Goal: Transaction & Acquisition: Check status

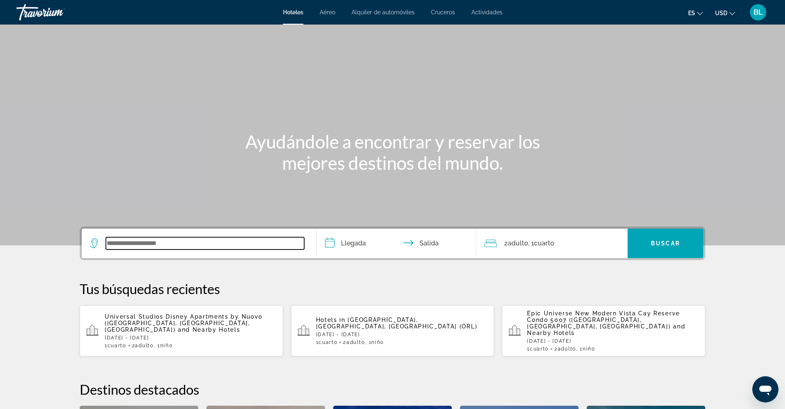
click at [157, 247] on input "Search widget" at bounding box center [205, 243] width 198 height 12
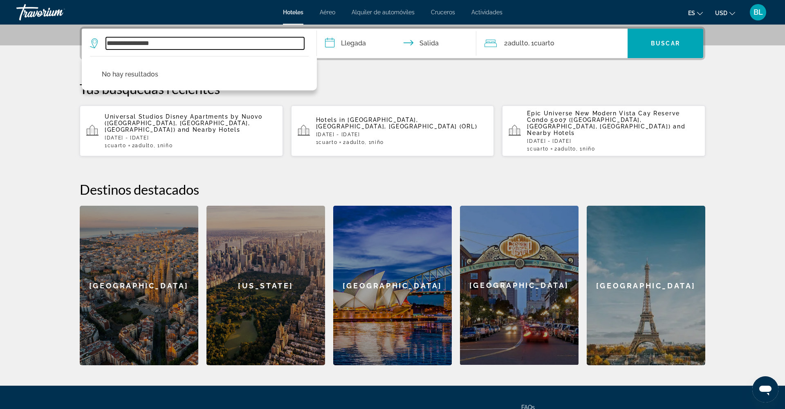
drag, startPoint x: 178, startPoint y: 43, endPoint x: 127, endPoint y: 43, distance: 50.7
click at [127, 43] on input "**********" at bounding box center [205, 43] width 198 height 12
click at [129, 43] on input "**********" at bounding box center [205, 43] width 198 height 12
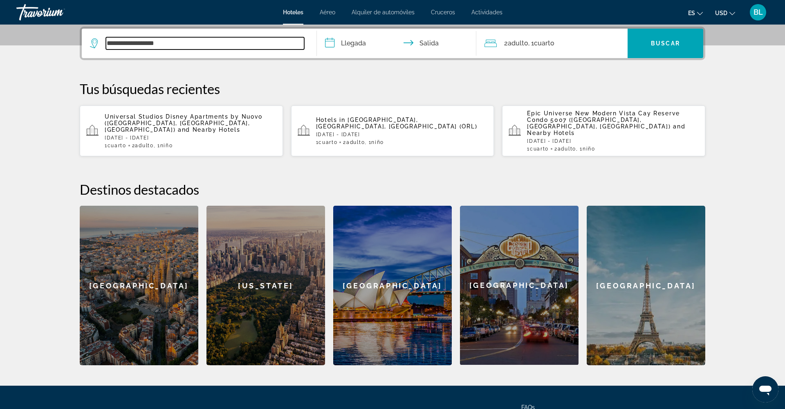
click at [113, 44] on input "**********" at bounding box center [205, 43] width 198 height 12
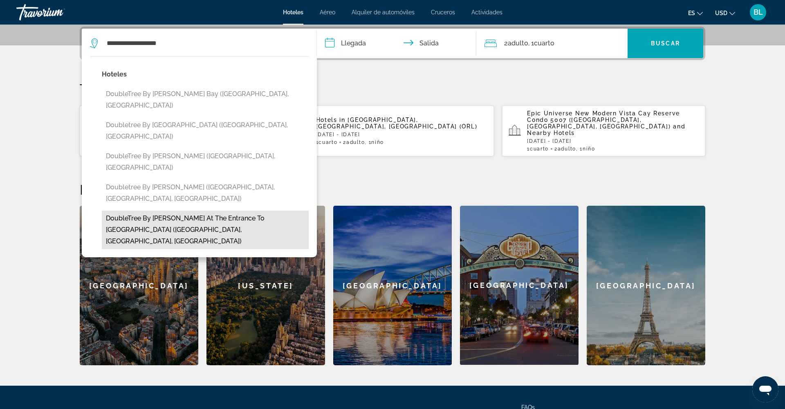
click at [213, 211] on button "DoubleTree by [PERSON_NAME] at the Entrance to [GEOGRAPHIC_DATA] ([GEOGRAPHIC_D…" at bounding box center [205, 230] width 207 height 38
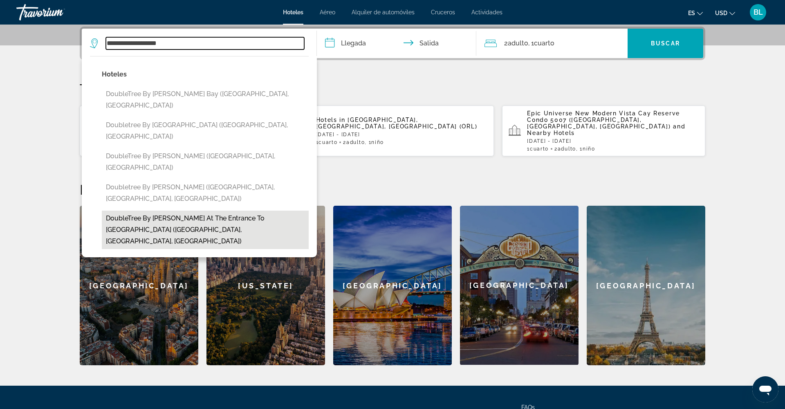
type input "**********"
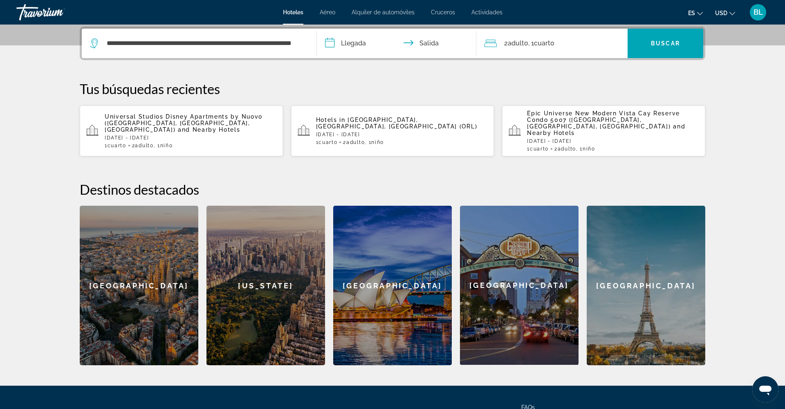
click at [347, 40] on input "**********" at bounding box center [398, 45] width 163 height 32
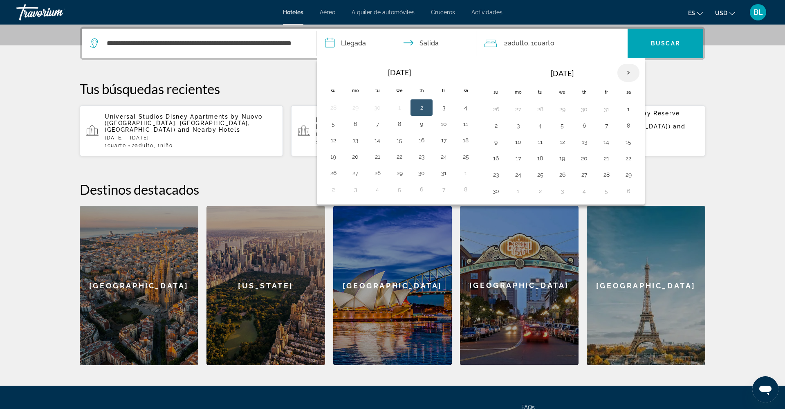
click at [624, 71] on th "Next month" at bounding box center [629, 73] width 22 height 18
click at [585, 175] on button "26" at bounding box center [584, 174] width 13 height 11
click at [629, 72] on th "Next month" at bounding box center [629, 73] width 22 height 18
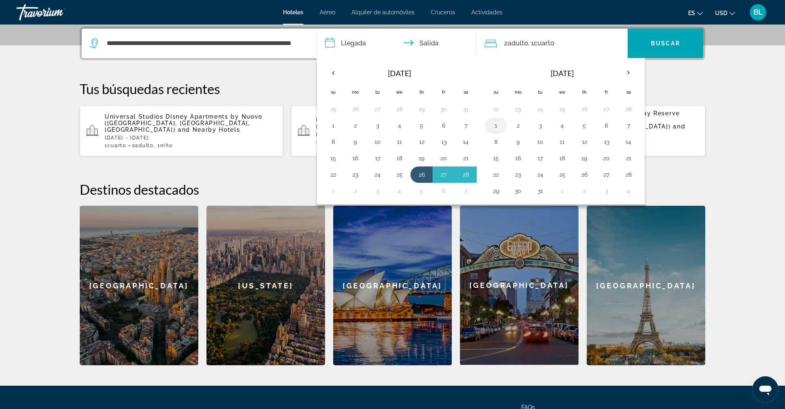
click at [496, 126] on button "1" at bounding box center [496, 125] width 13 height 11
type input "**********"
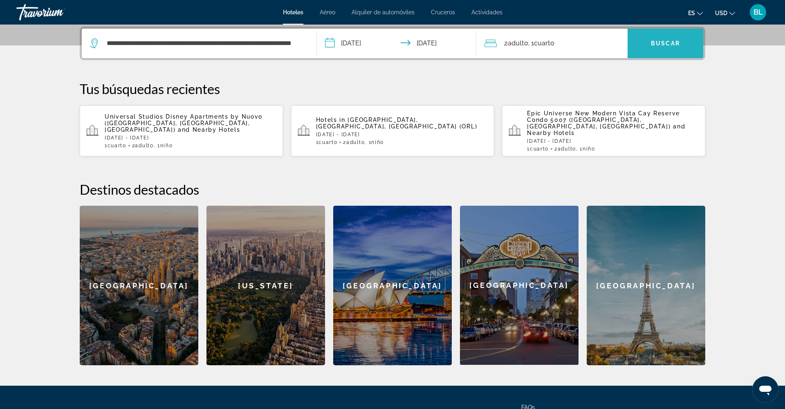
click at [659, 43] on span "Buscar" at bounding box center [665, 43] width 29 height 7
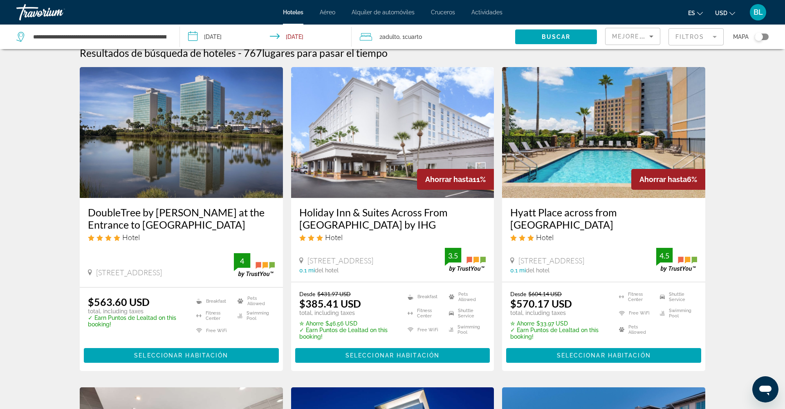
scroll to position [6, 0]
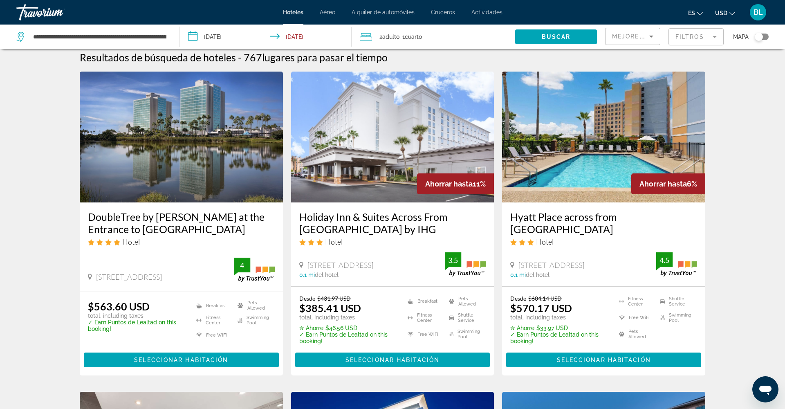
click at [681, 36] on mat-form-field "Filtros" at bounding box center [696, 36] width 55 height 17
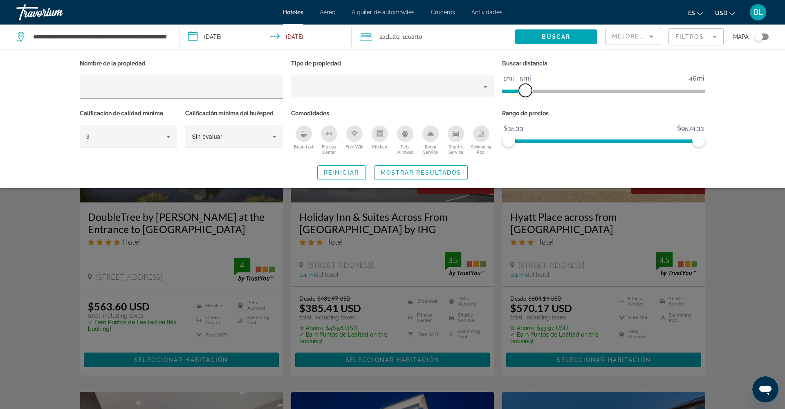
drag, startPoint x: 629, startPoint y: 88, endPoint x: 528, endPoint y: 97, distance: 101.8
click at [528, 97] on span "ngx-slider" at bounding box center [525, 90] width 13 height 13
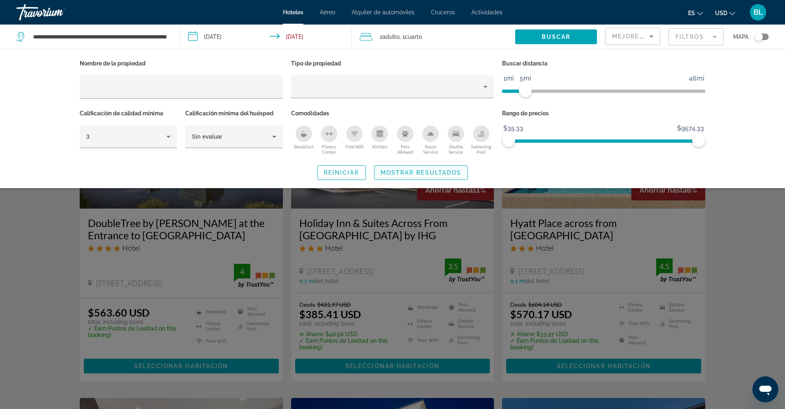
click at [434, 174] on span "Mostrar resultados" at bounding box center [421, 172] width 81 height 7
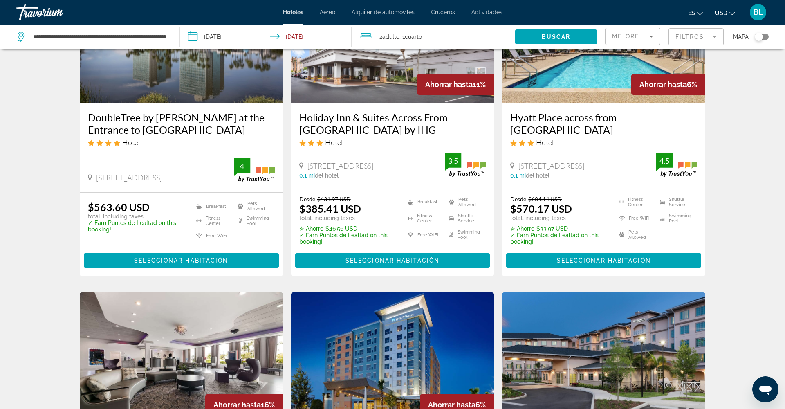
scroll to position [100, 0]
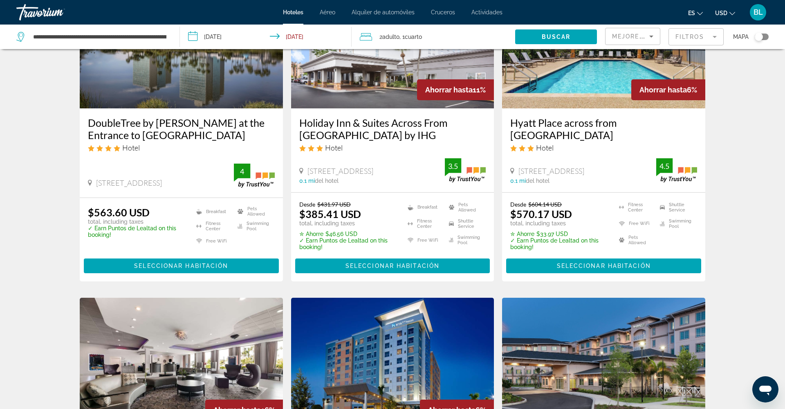
click at [703, 36] on mat-form-field "Filtros" at bounding box center [696, 36] width 55 height 17
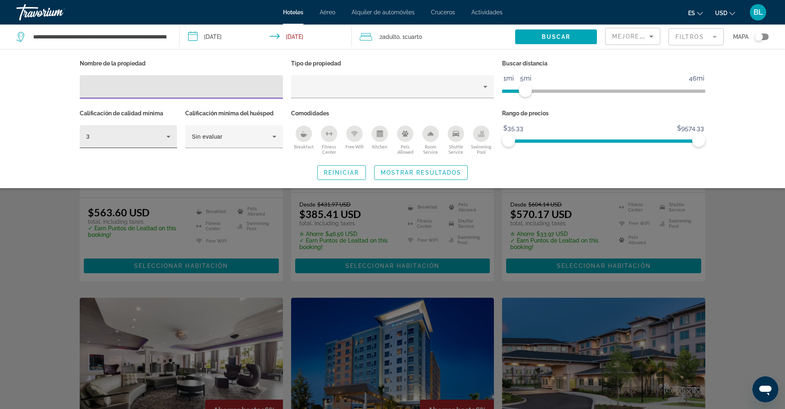
click at [141, 136] on div "3" at bounding box center [126, 137] width 80 height 10
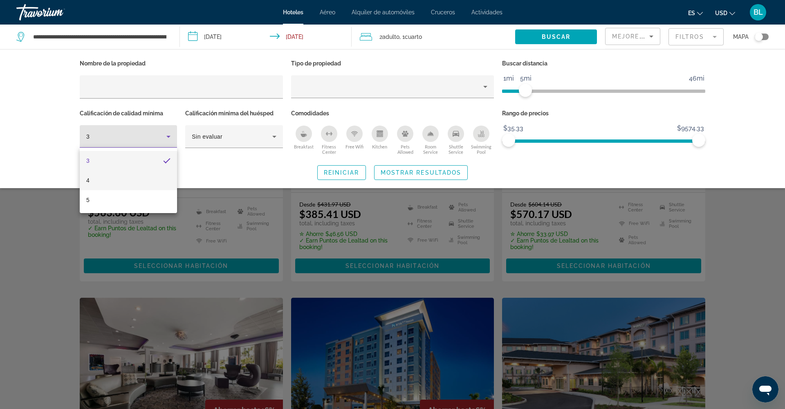
click at [133, 174] on mat-option "4" at bounding box center [128, 181] width 97 height 20
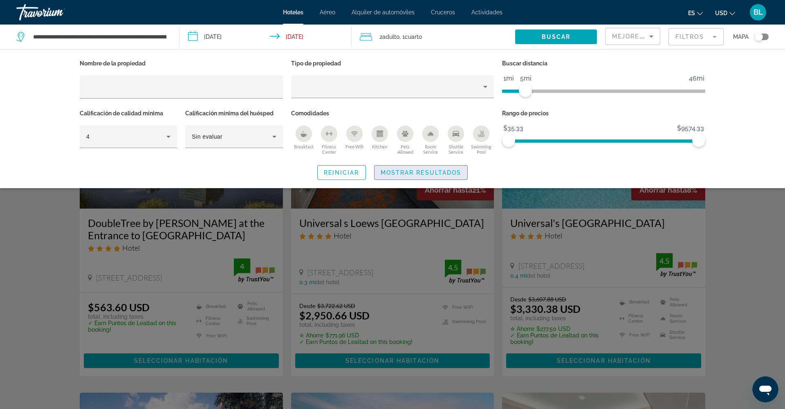
click at [403, 177] on span "Search widget" at bounding box center [421, 173] width 93 height 20
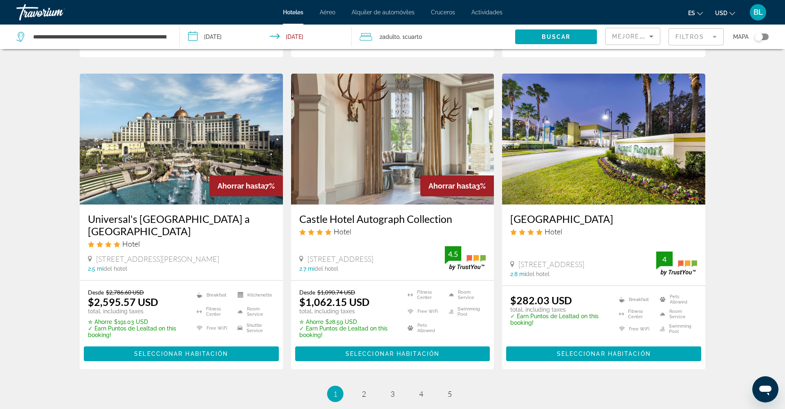
scroll to position [961, 0]
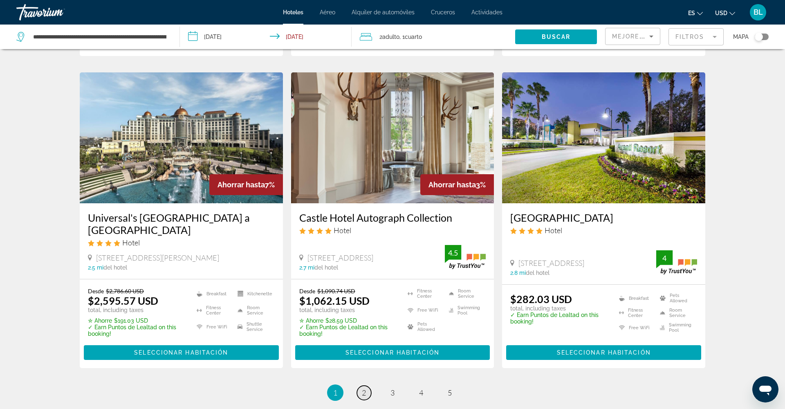
click at [365, 392] on span "2" at bounding box center [364, 392] width 4 height 9
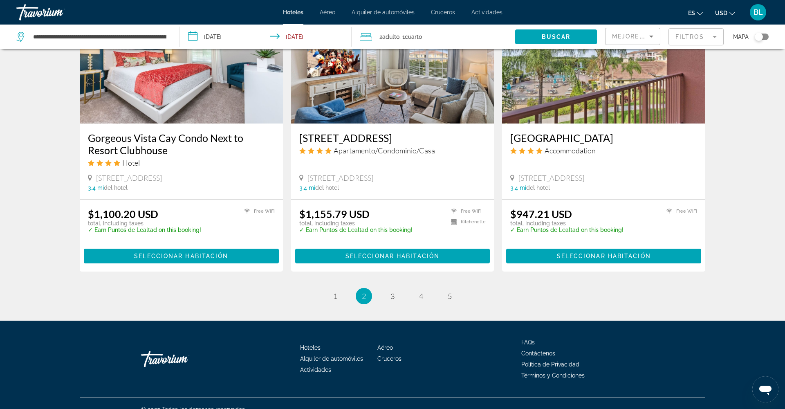
scroll to position [1003, 0]
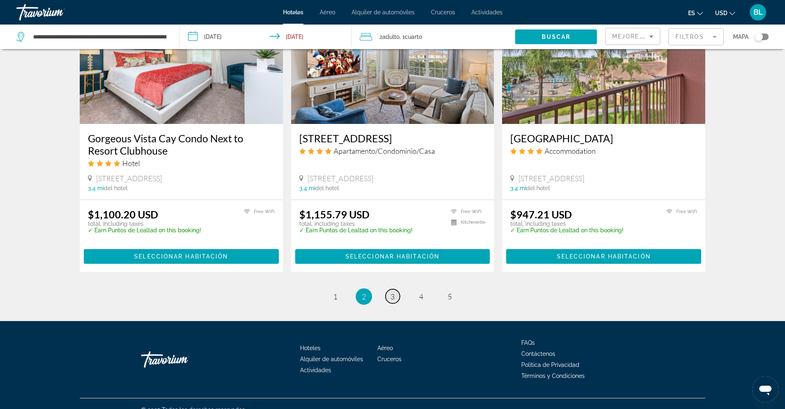
click at [389, 289] on link "page 3" at bounding box center [393, 296] width 14 height 14
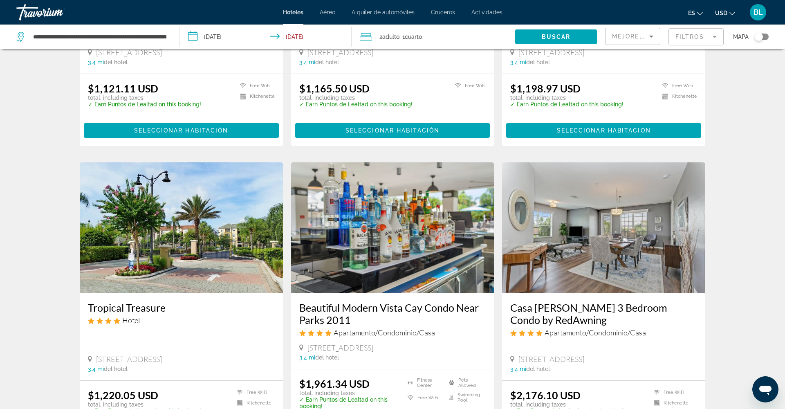
scroll to position [494, 0]
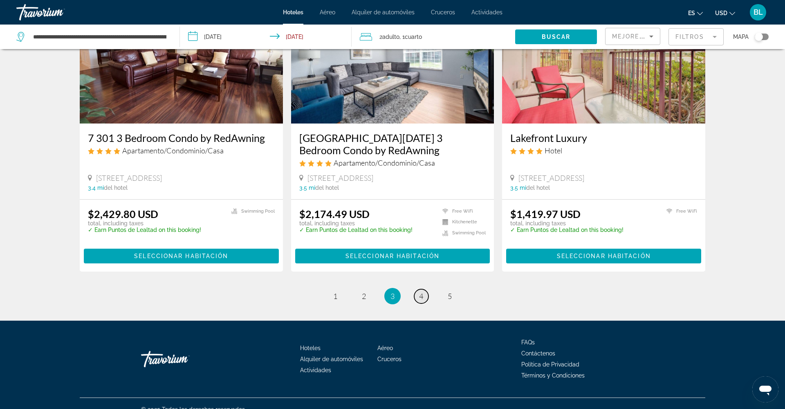
click at [422, 292] on span "4" at bounding box center [421, 296] width 4 height 9
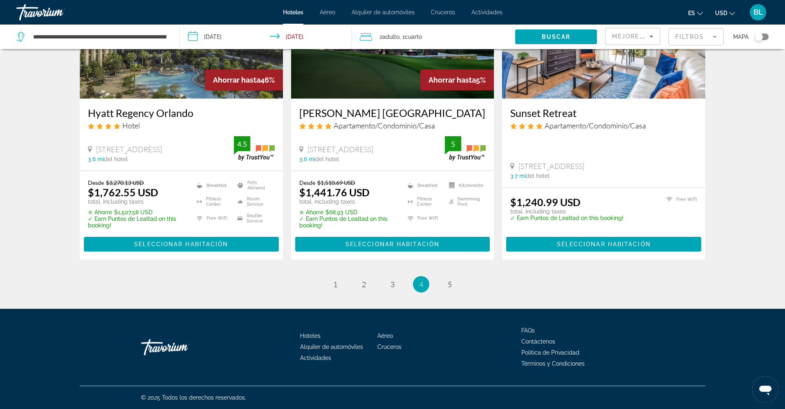
scroll to position [1020, 0]
click at [449, 285] on span "5" at bounding box center [450, 284] width 4 height 9
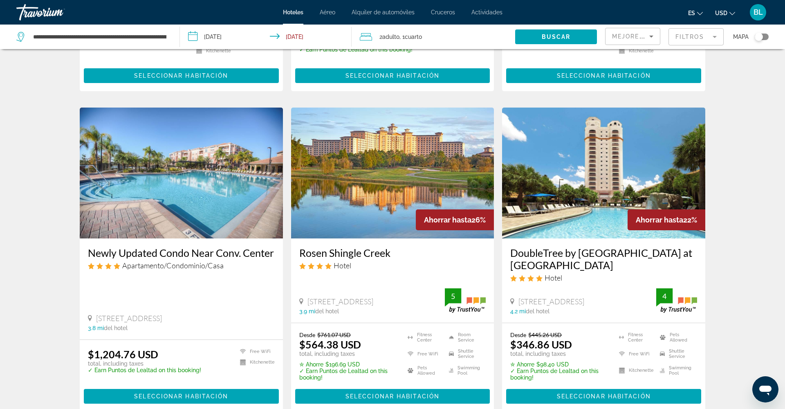
scroll to position [586, 0]
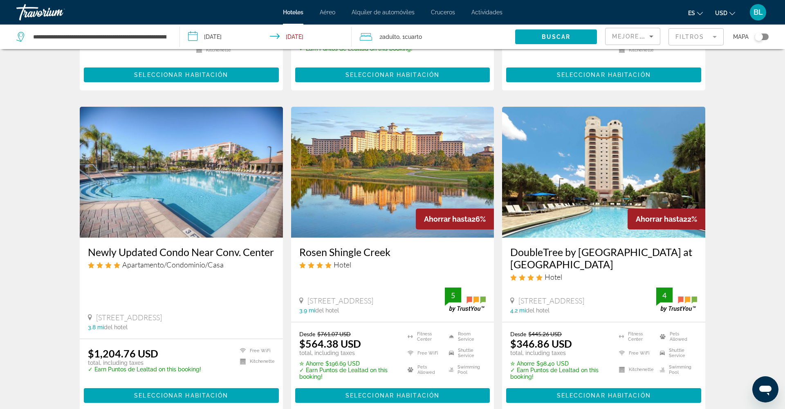
click at [414, 162] on img "Main content" at bounding box center [392, 172] width 203 height 131
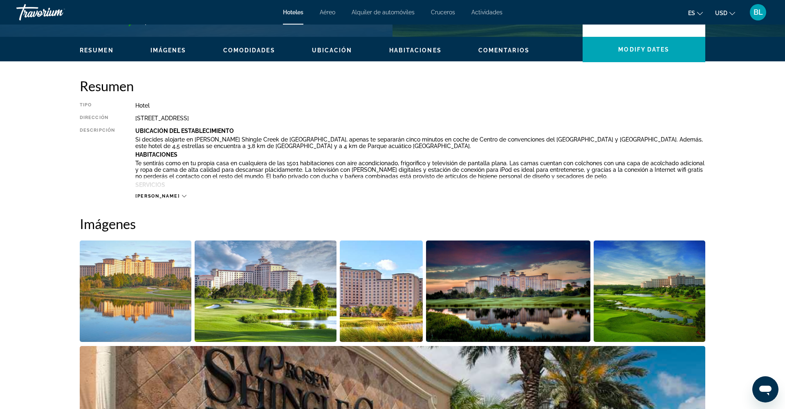
scroll to position [233, 0]
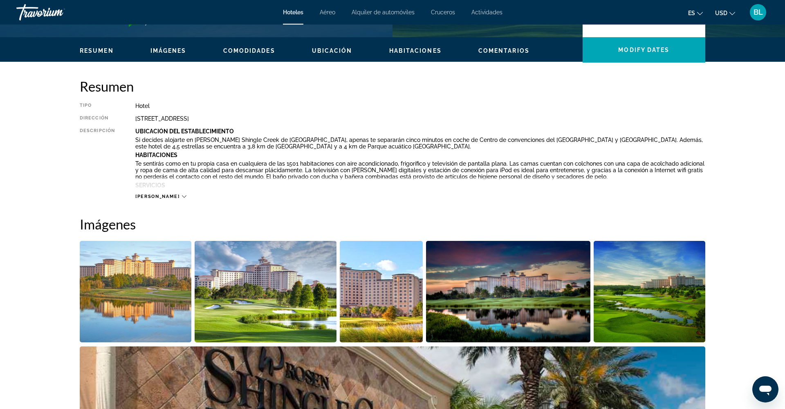
click at [169, 49] on span "Imágenes" at bounding box center [169, 50] width 36 height 7
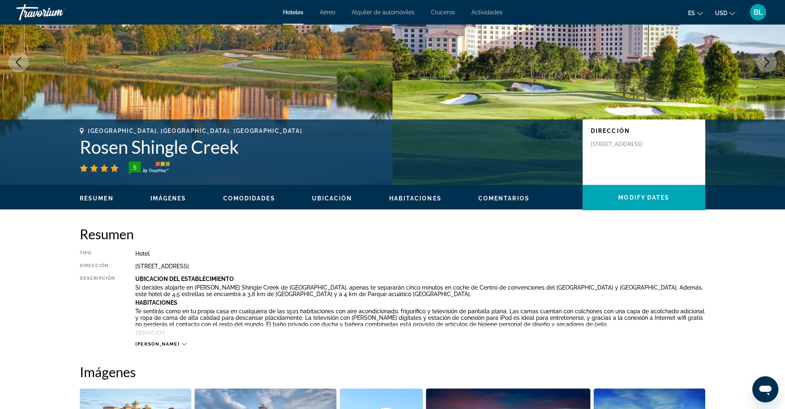
scroll to position [86, 0]
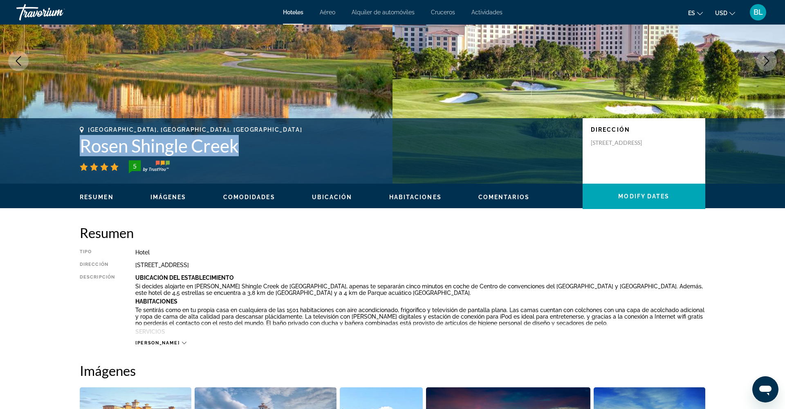
drag, startPoint x: 81, startPoint y: 149, endPoint x: 238, endPoint y: 152, distance: 156.7
click at [238, 152] on h1 "Rosen Shingle Creek" at bounding box center [327, 145] width 495 height 21
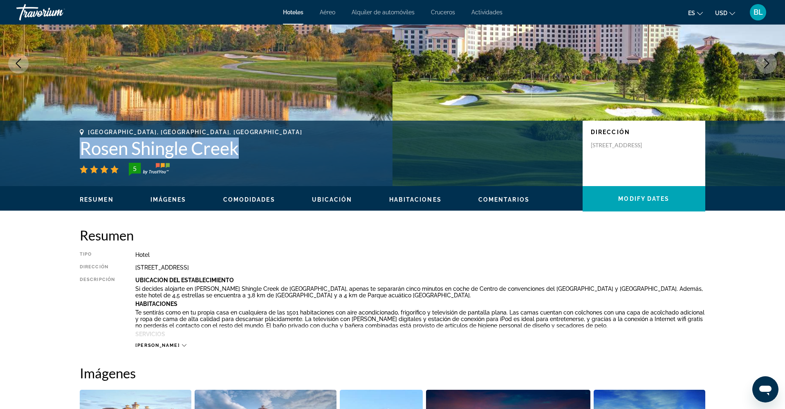
scroll to position [84, 0]
copy h1 "Rosen Shingle Creek"
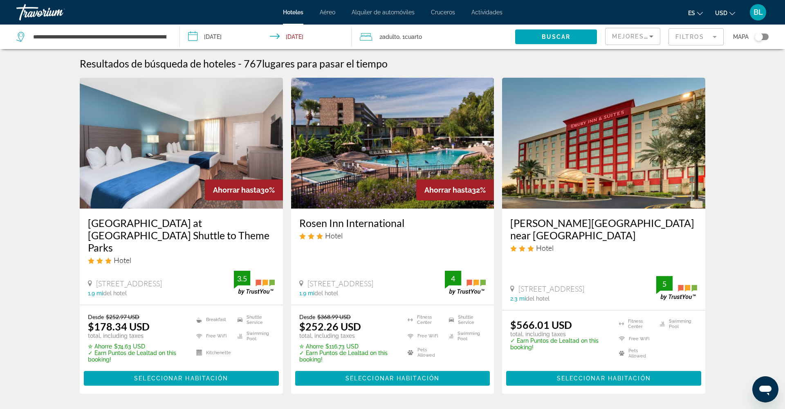
click at [173, 37] on app-destination-search "**********" at bounding box center [90, 37] width 180 height 25
click at [162, 37] on input "**********" at bounding box center [99, 37] width 135 height 12
drag, startPoint x: 164, startPoint y: 36, endPoint x: 27, endPoint y: 34, distance: 137.8
click at [27, 34] on div "**********" at bounding box center [91, 37] width 151 height 12
click at [543, 42] on span "Search widget" at bounding box center [556, 37] width 82 height 20
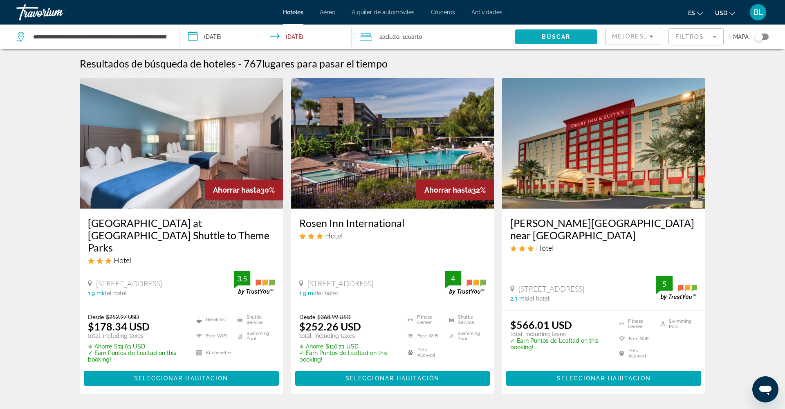
click at [554, 36] on span "Buscar" at bounding box center [556, 37] width 29 height 7
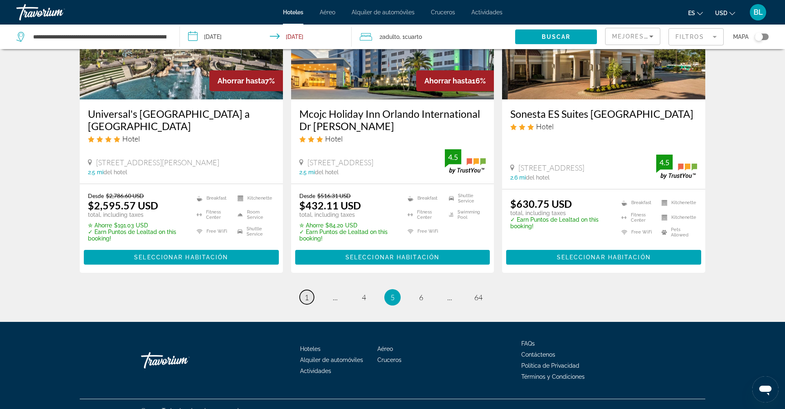
click at [307, 293] on span "1" at bounding box center [307, 297] width 4 height 9
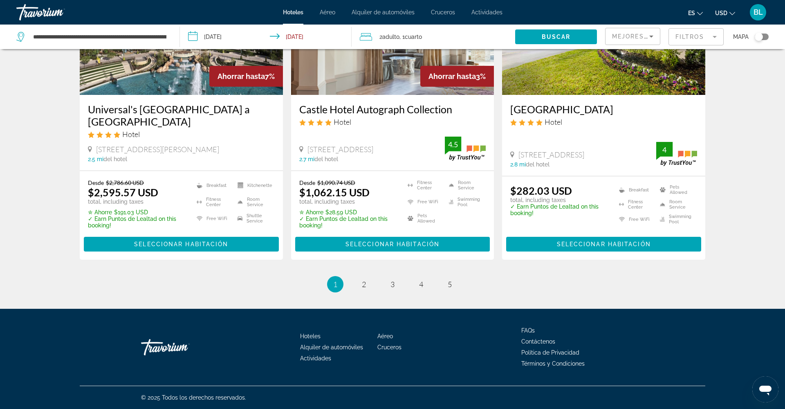
scroll to position [1070, 0]
click at [360, 285] on link "page 2" at bounding box center [364, 284] width 14 height 14
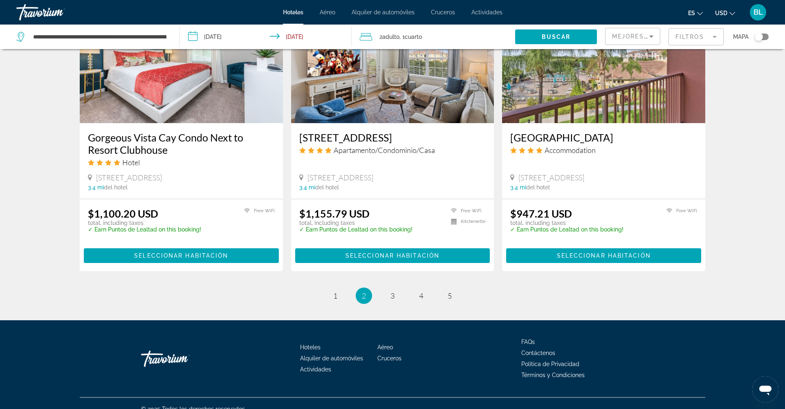
scroll to position [1003, 0]
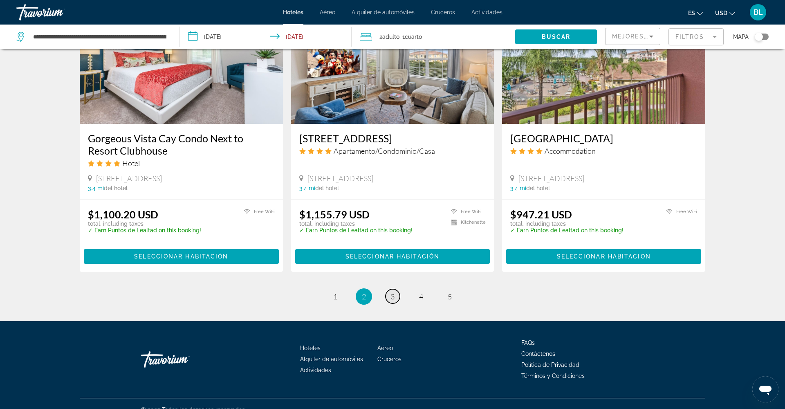
click at [398, 289] on link "page 3" at bounding box center [393, 296] width 14 height 14
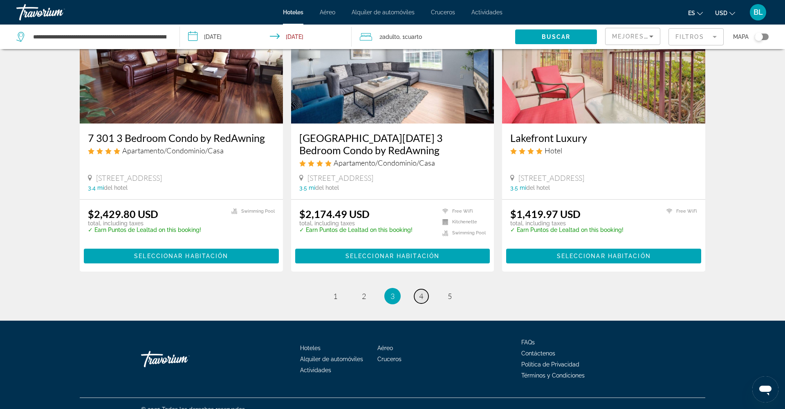
click at [418, 289] on link "page 4" at bounding box center [421, 296] width 14 height 14
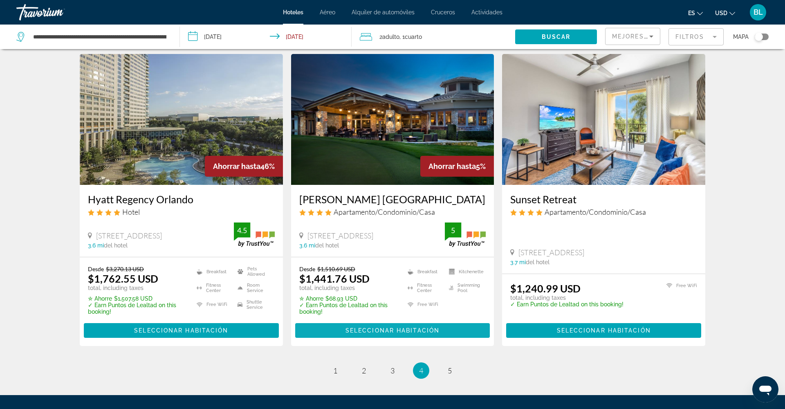
scroll to position [922, 0]
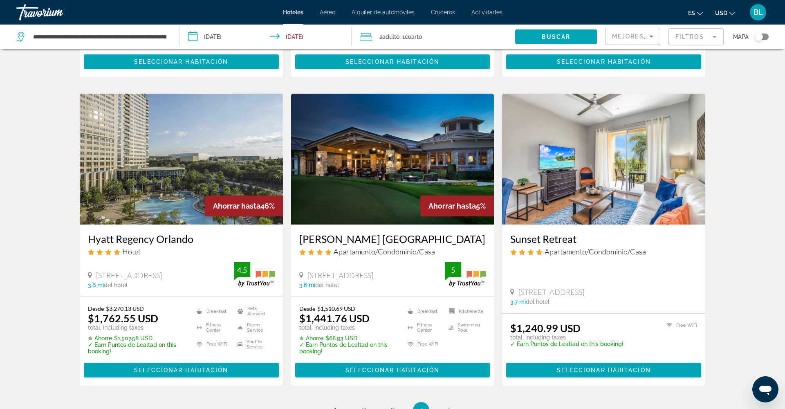
click at [192, 216] on img "Main content" at bounding box center [181, 159] width 203 height 131
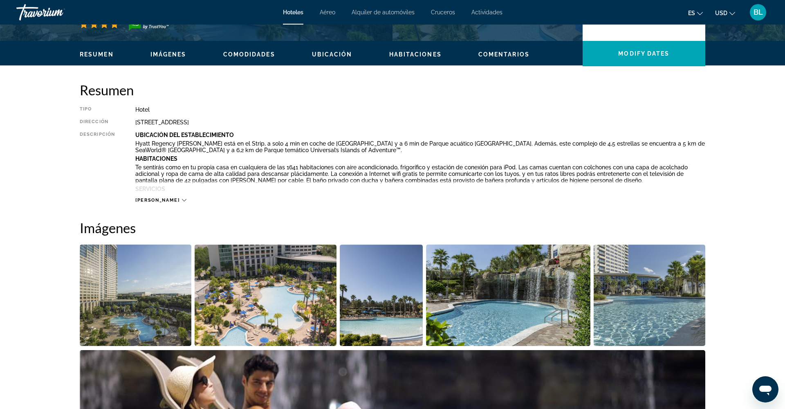
scroll to position [232, 0]
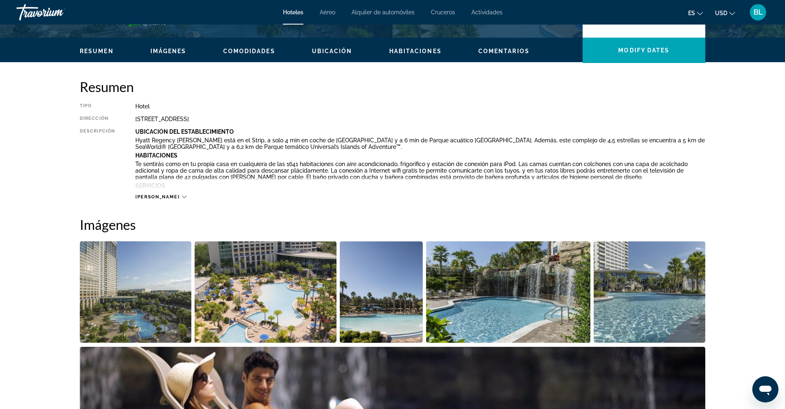
click at [162, 194] on div "[PERSON_NAME]" at bounding box center [160, 196] width 51 height 5
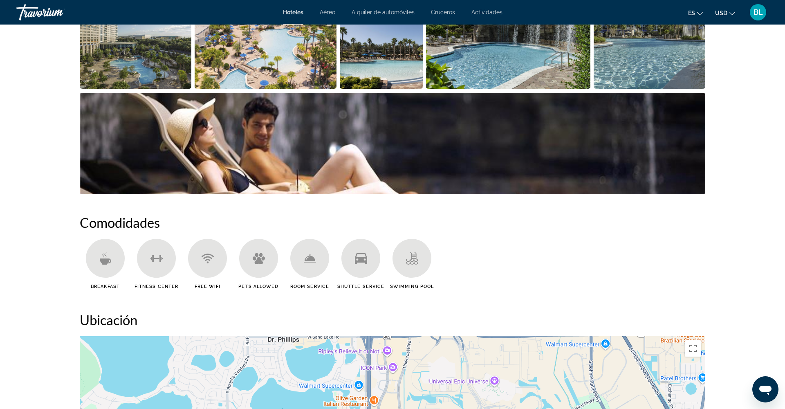
scroll to position [519, 0]
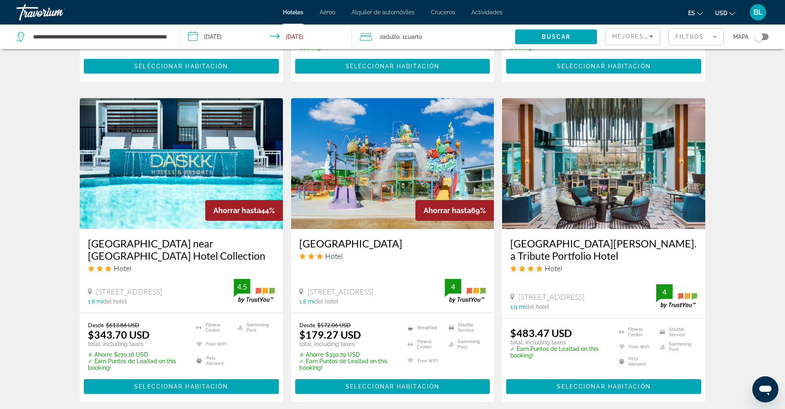
scroll to position [948, 0]
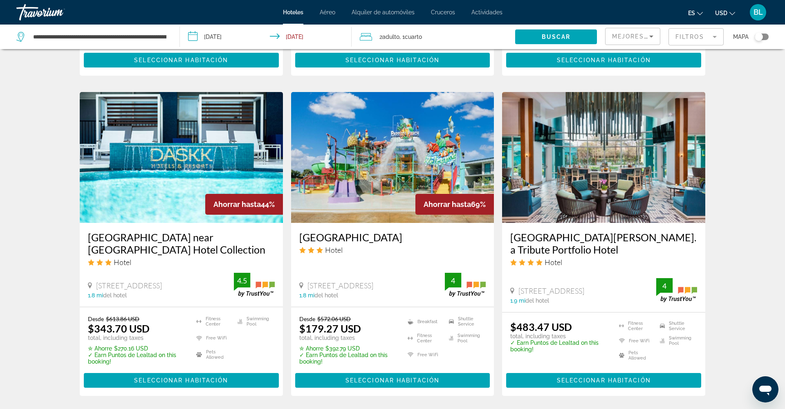
click at [379, 187] on img "Main content" at bounding box center [392, 157] width 203 height 131
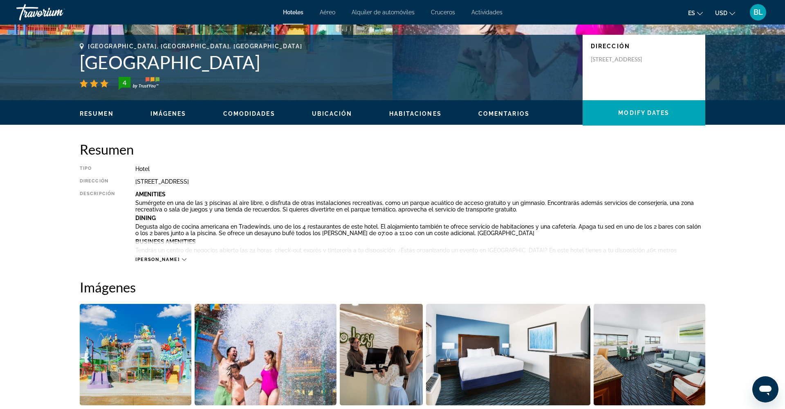
scroll to position [130, 0]
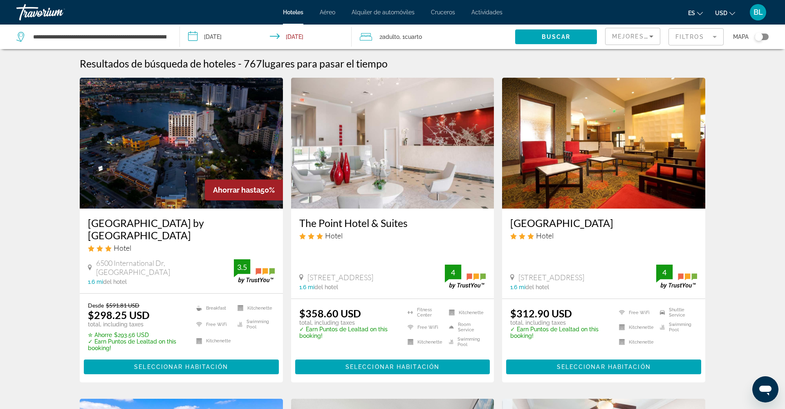
click at [681, 38] on mat-form-field "Filtros" at bounding box center [696, 36] width 55 height 17
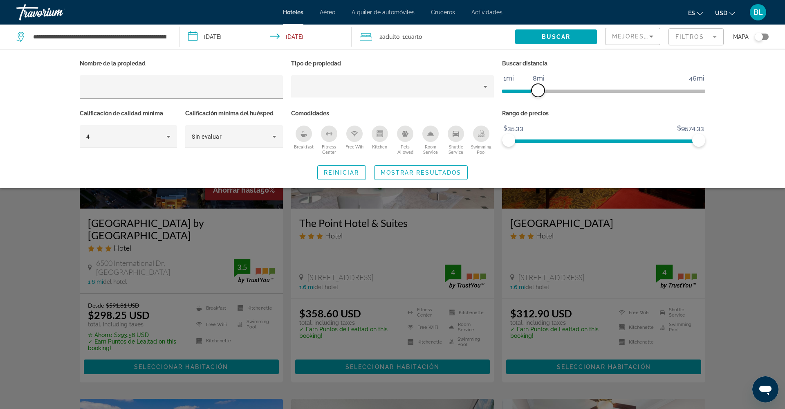
drag, startPoint x: 527, startPoint y: 93, endPoint x: 537, endPoint y: 92, distance: 9.8
click at [537, 92] on span "ngx-slider" at bounding box center [538, 90] width 13 height 13
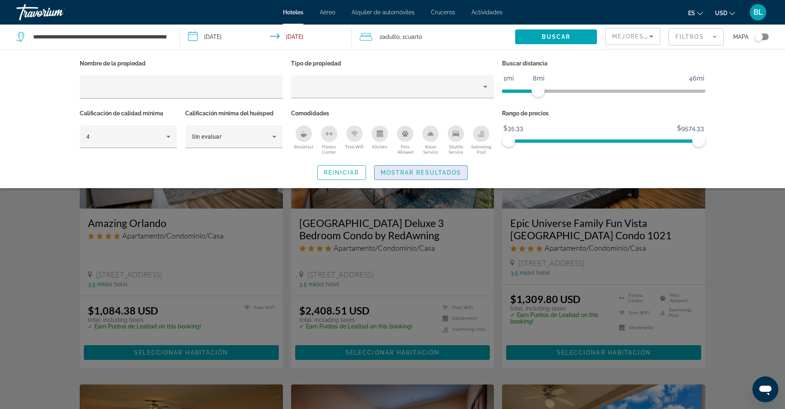
click at [404, 168] on span "Search widget" at bounding box center [421, 173] width 93 height 20
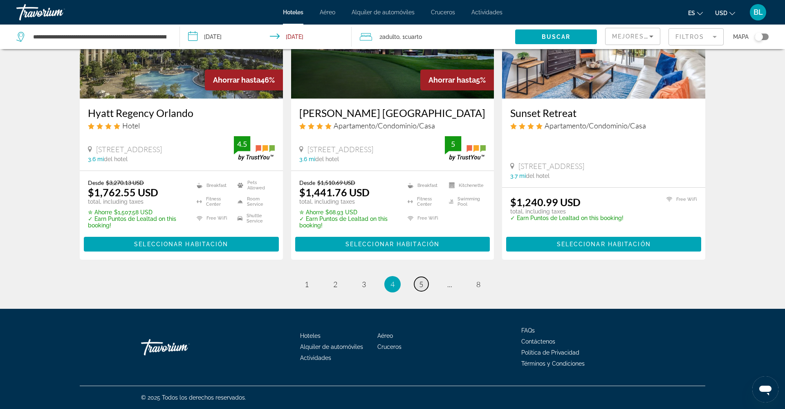
click at [425, 288] on link "page 5" at bounding box center [421, 284] width 14 height 14
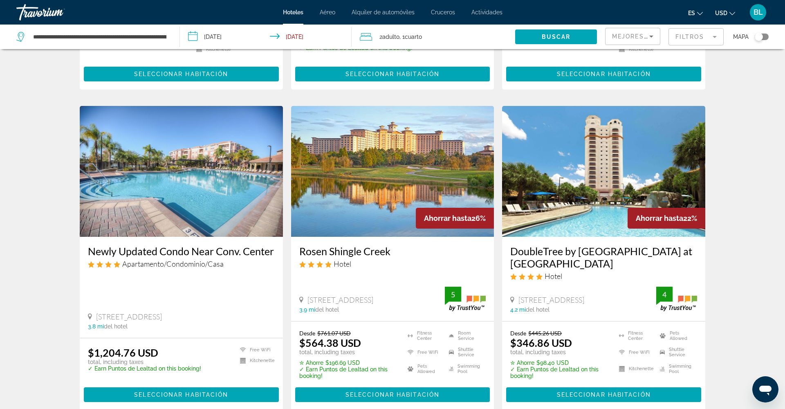
scroll to position [587, 0]
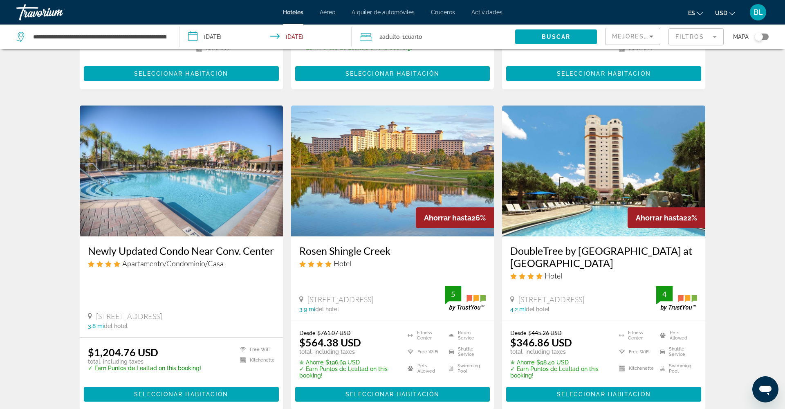
click at [585, 210] on img "Main content" at bounding box center [603, 171] width 203 height 131
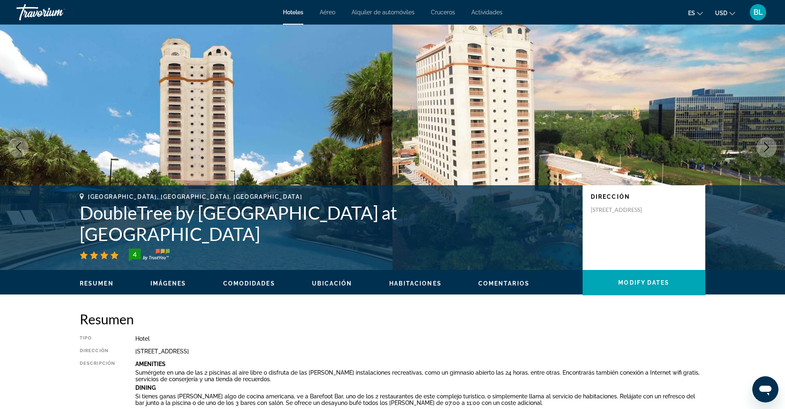
click at [168, 284] on span "Imágenes" at bounding box center [169, 283] width 36 height 7
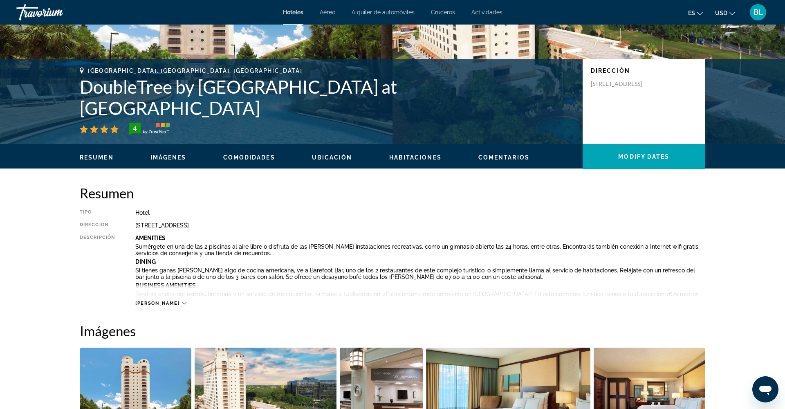
scroll to position [115, 0]
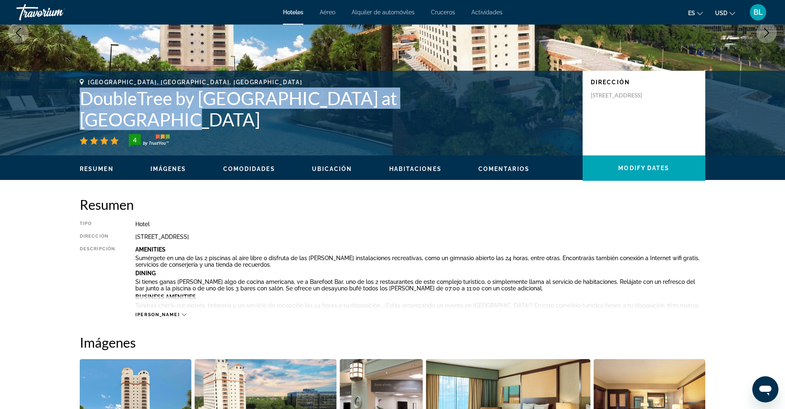
drag, startPoint x: 81, startPoint y: 118, endPoint x: 456, endPoint y: 120, distance: 374.6
click at [464, 120] on h1 "DoubleTree by Hilton Hotel Orlando at SeaWorld" at bounding box center [327, 109] width 495 height 43
copy h1 "DoubleTree by Hilton Hotel Orlando at SeaWorld"
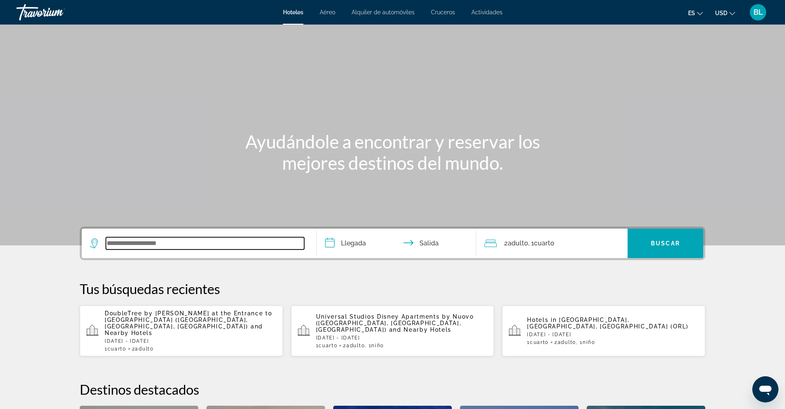
click at [136, 239] on input "Search widget" at bounding box center [205, 243] width 198 height 12
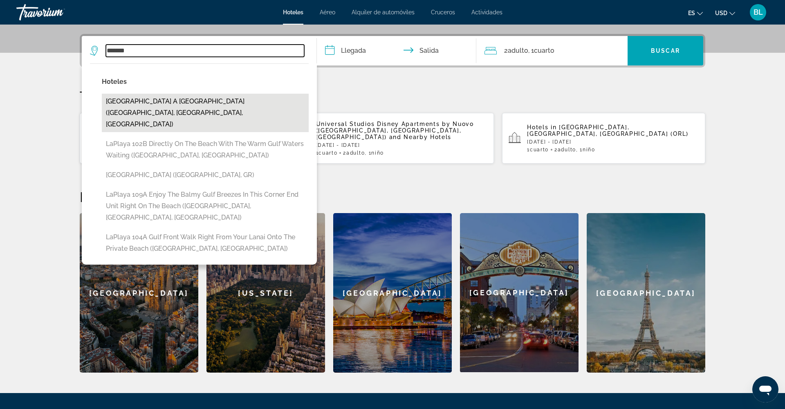
scroll to position [192, 0]
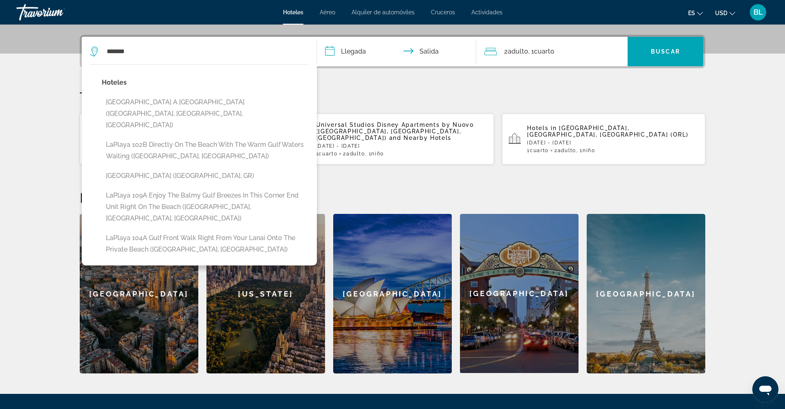
click at [177, 102] on button "[GEOGRAPHIC_DATA] A [GEOGRAPHIC_DATA] ([GEOGRAPHIC_DATA], [GEOGRAPHIC_DATA], [G…" at bounding box center [205, 113] width 207 height 38
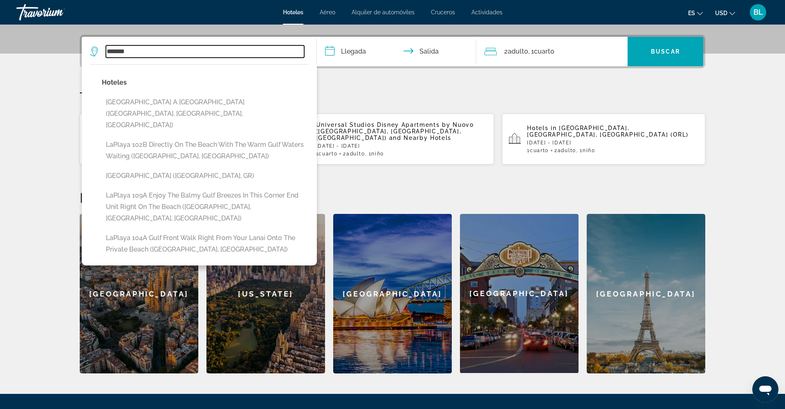
type input "**********"
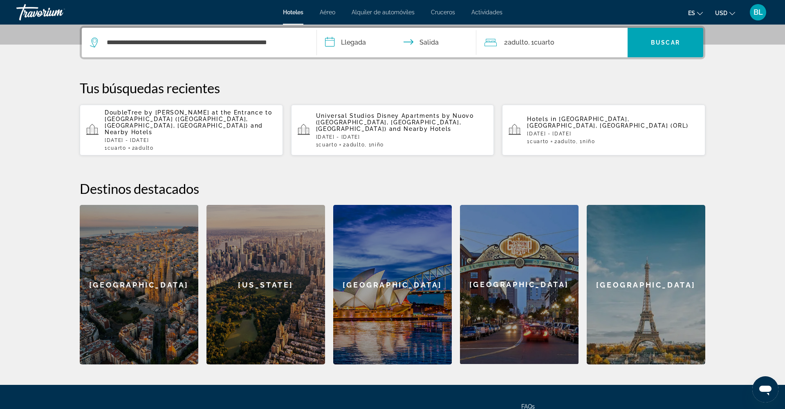
click at [337, 42] on input "**********" at bounding box center [398, 44] width 163 height 32
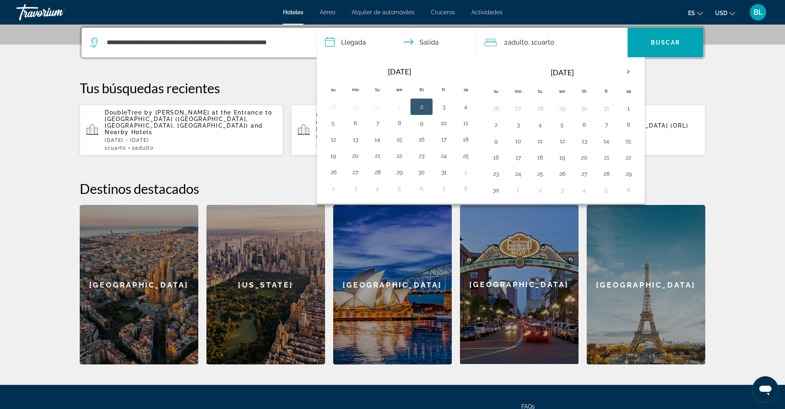
scroll to position [200, 0]
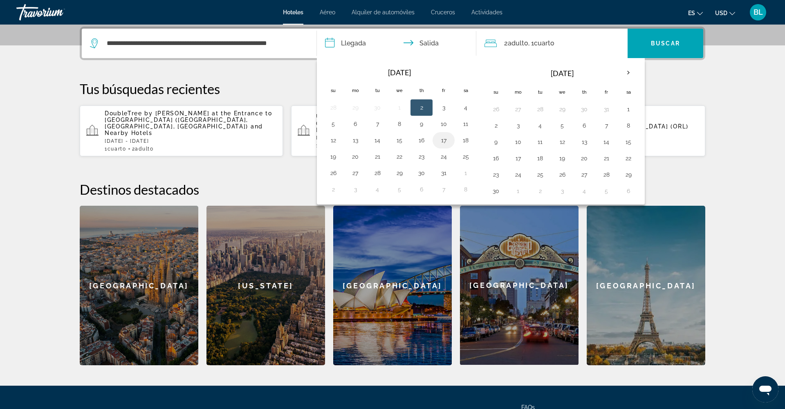
click at [440, 137] on button "17" at bounding box center [443, 140] width 13 height 11
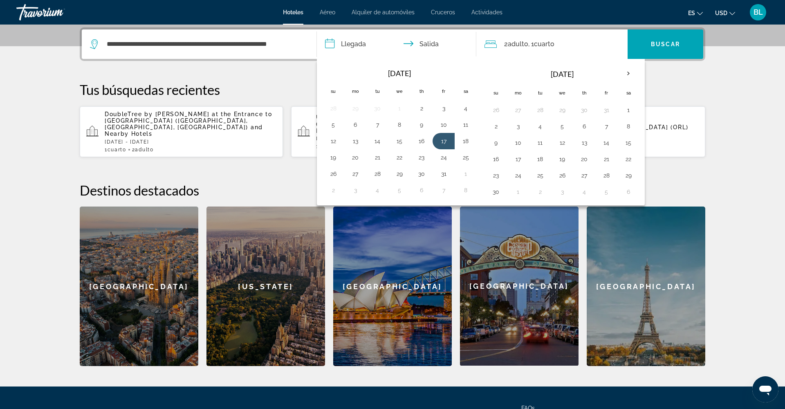
click at [427, 45] on input "**********" at bounding box center [398, 45] width 163 height 32
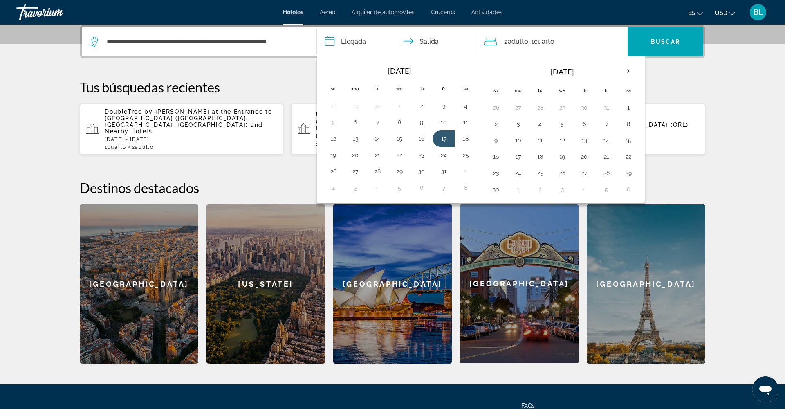
scroll to position [202, 0]
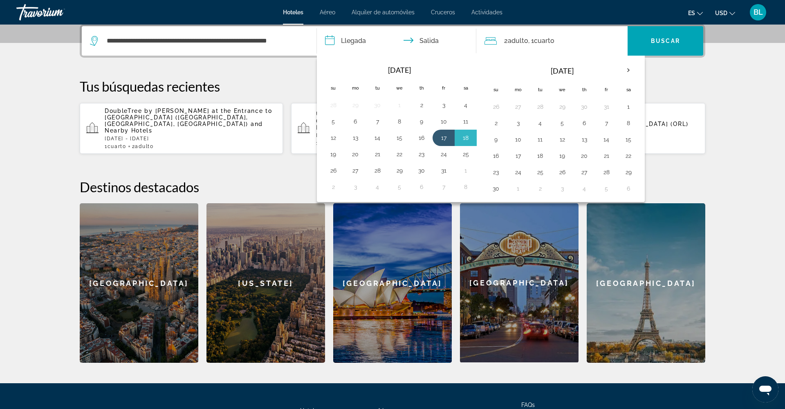
click at [338, 155] on button "19" at bounding box center [333, 153] width 13 height 11
type input "**********"
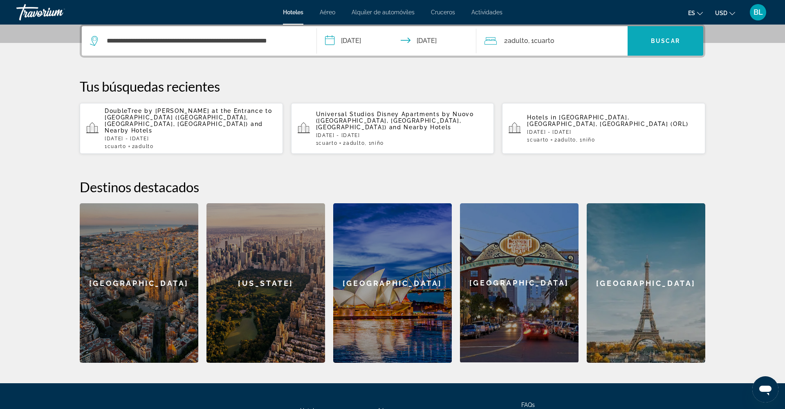
click at [670, 43] on span "Buscar" at bounding box center [665, 41] width 29 height 7
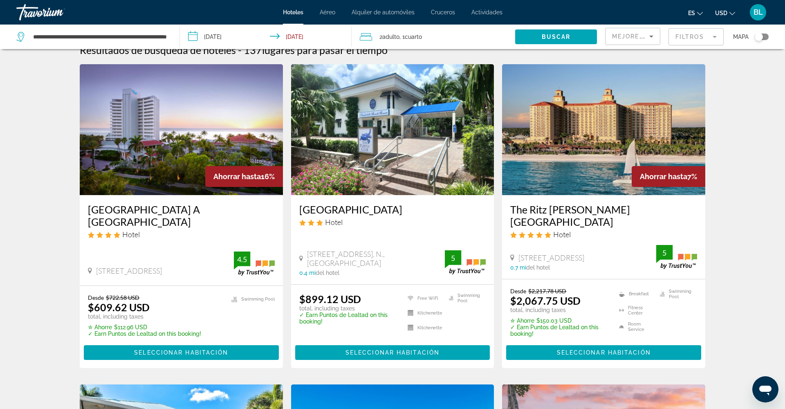
scroll to position [13, 0]
click at [223, 159] on img "Main content" at bounding box center [181, 129] width 203 height 131
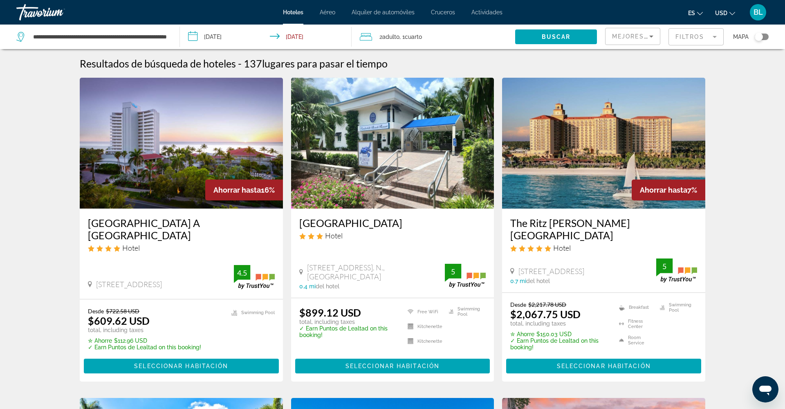
click at [756, 11] on span "BL" at bounding box center [758, 12] width 9 height 8
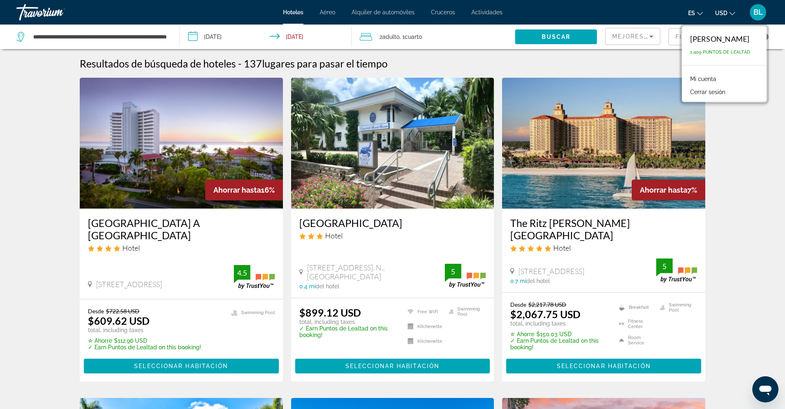
click at [690, 78] on link "Mi cuenta" at bounding box center [703, 79] width 34 height 11
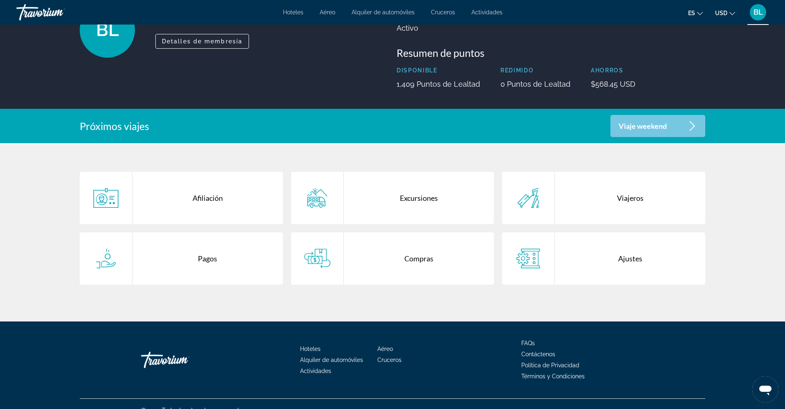
scroll to position [74, 0]
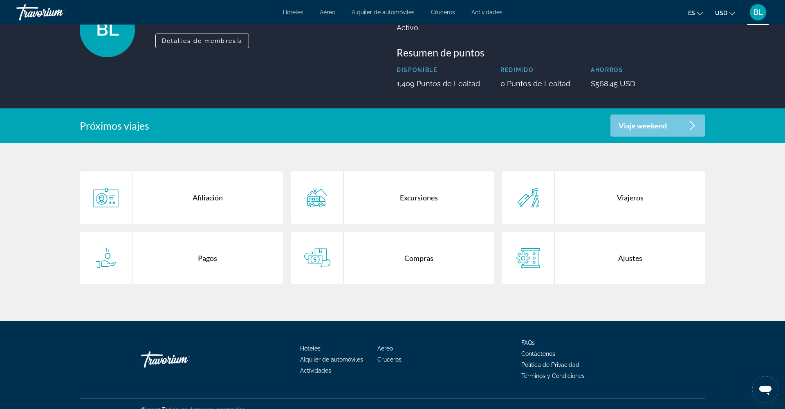
click at [398, 256] on div "Compras" at bounding box center [419, 258] width 151 height 52
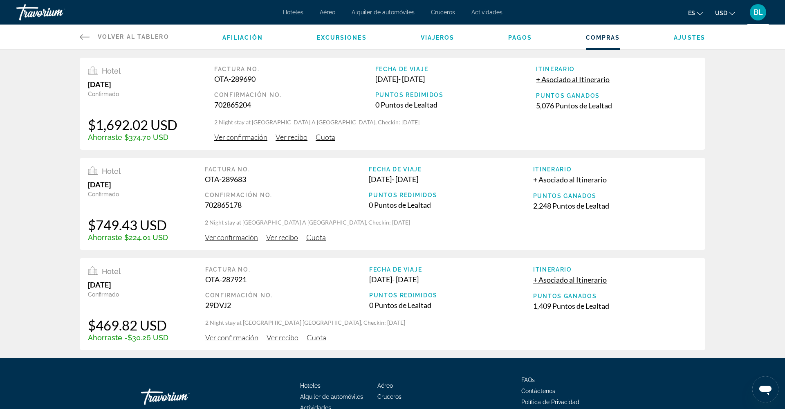
click at [273, 240] on span "Ver recibo" at bounding box center [282, 237] width 32 height 9
click at [311, 240] on span "Cuota" at bounding box center [316, 237] width 20 height 9
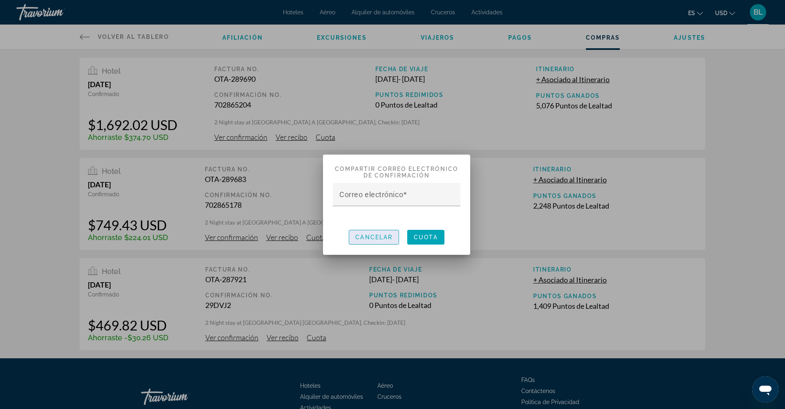
click at [364, 240] on span "button" at bounding box center [373, 237] width 49 height 20
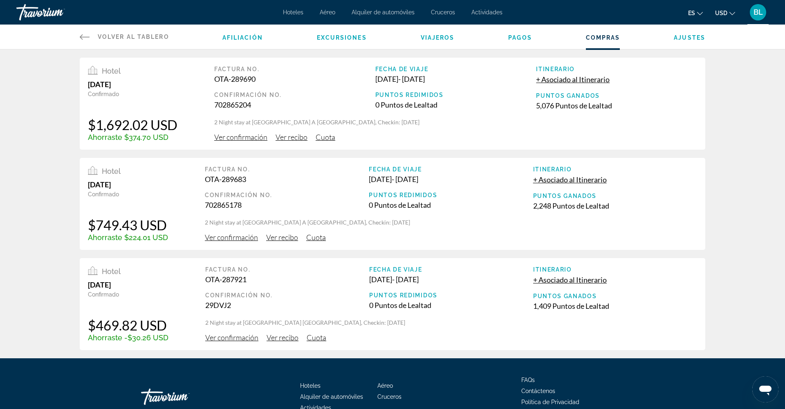
click at [239, 240] on span "Ver confirmación" at bounding box center [231, 237] width 53 height 9
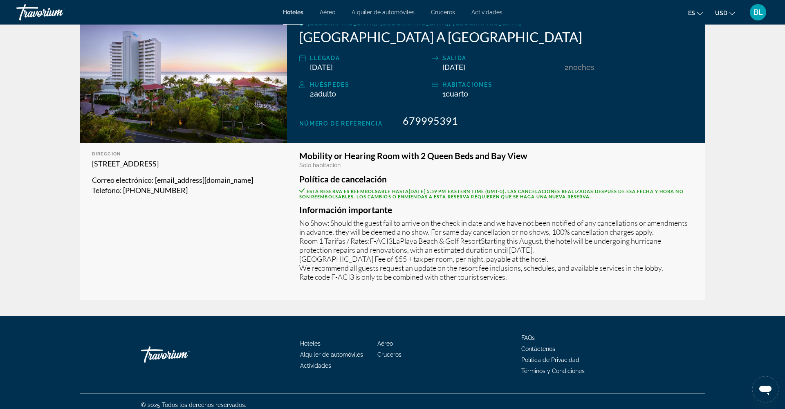
scroll to position [144, 0]
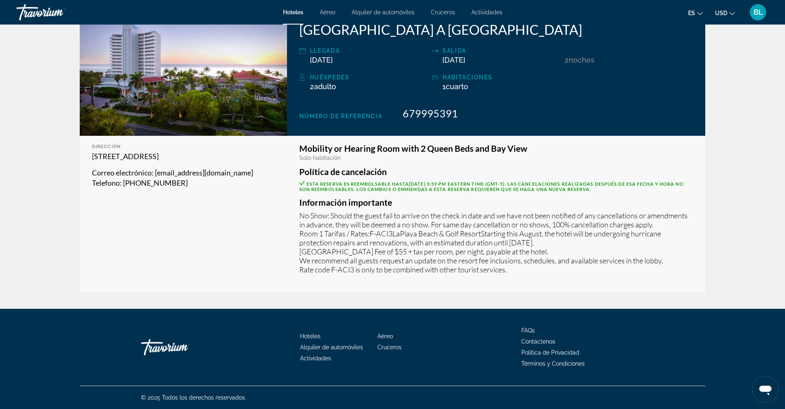
scroll to position [149, 0]
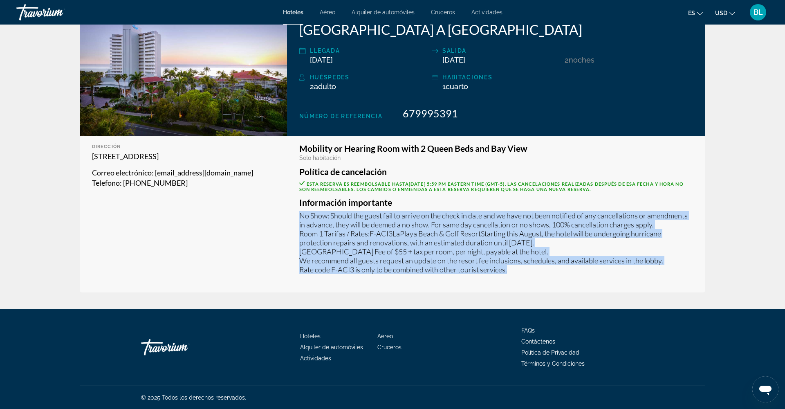
drag, startPoint x: 298, startPoint y: 216, endPoint x: 533, endPoint y: 272, distance: 241.7
click at [533, 272] on div "Mobility or Hearing Room with 2 Queen Beds and Bay View Solo habitación Polític…" at bounding box center [496, 214] width 418 height 157
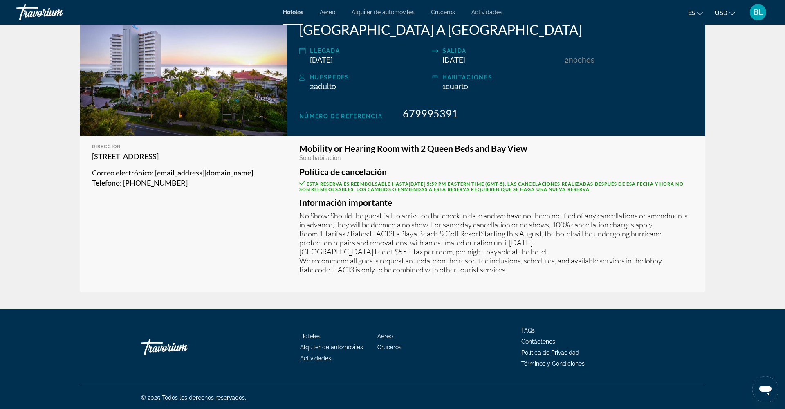
click at [121, 221] on div "Dirección 9891 Gulf Shore Dr, Naples FL 34108, United States Correo electrónico…" at bounding box center [183, 214] width 207 height 157
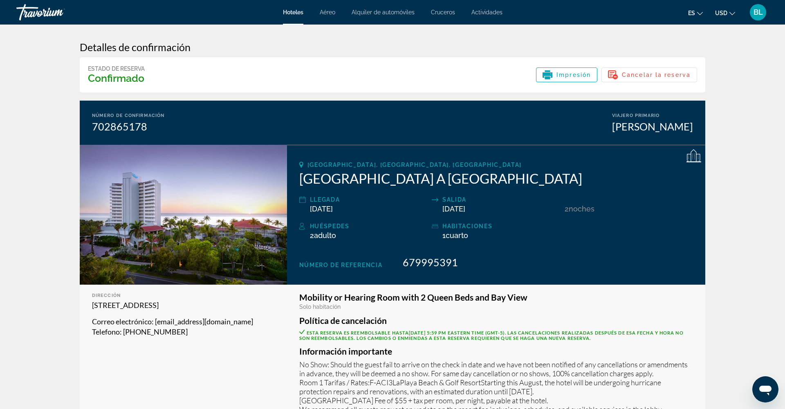
scroll to position [0, 0]
